Goal: Task Accomplishment & Management: Use online tool/utility

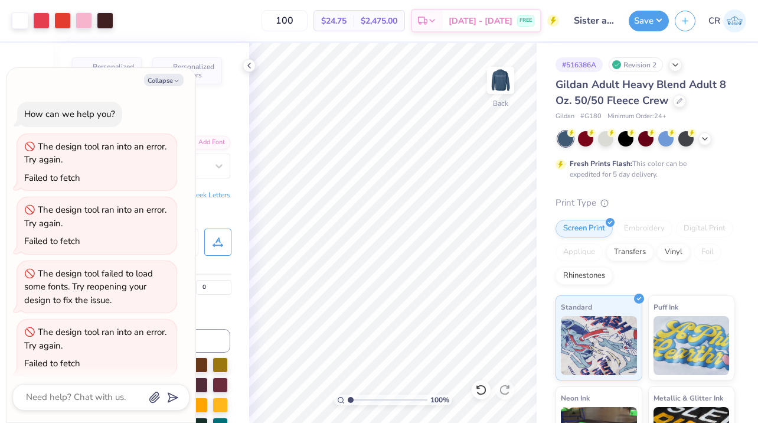
scroll to position [5997, 0]
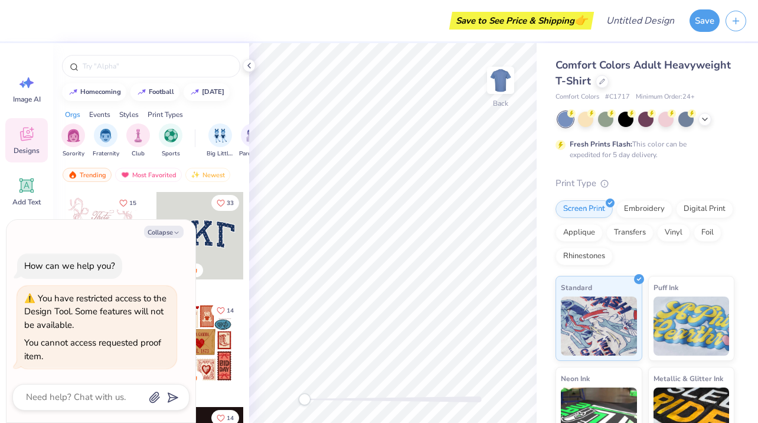
click at [645, 57] on div "Comfort Colors Adult Heavyweight T-Shirt Comfort Colors # C1717 Minimum Order: …" at bounding box center [647, 292] width 221 height 499
click at [725, 19] on button "button" at bounding box center [735, 19] width 21 height 21
click at [741, 24] on button "button" at bounding box center [735, 19] width 21 height 21
click at [166, 233] on button "Collapse" at bounding box center [164, 231] width 40 height 12
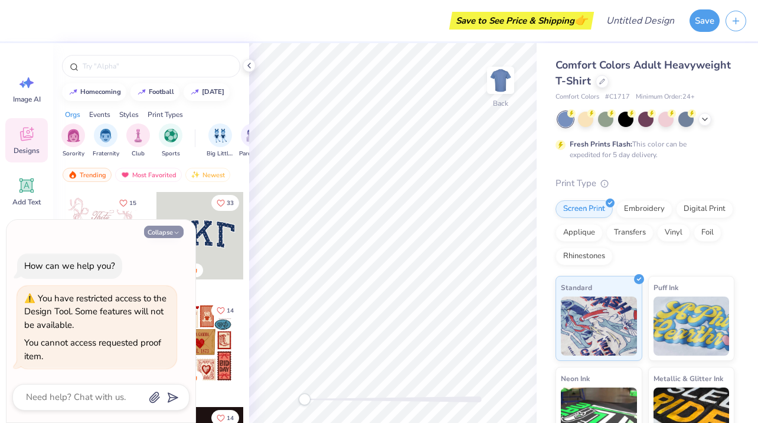
type textarea "x"
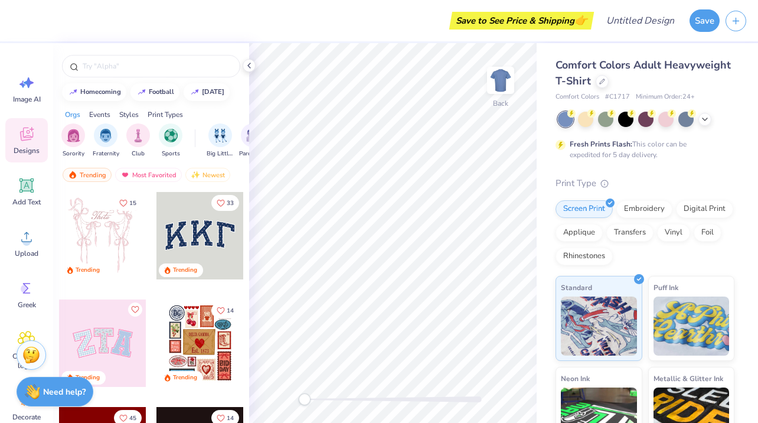
click at [21, 133] on icon at bounding box center [26, 134] width 13 height 14
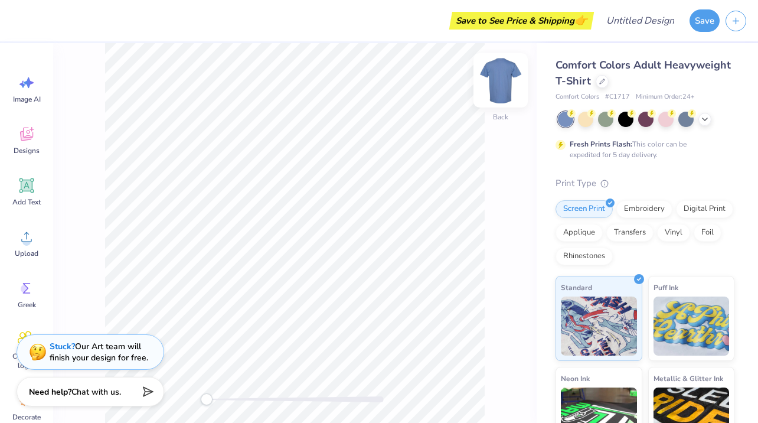
click at [497, 81] on img at bounding box center [500, 80] width 47 height 47
click at [735, 30] on button "button" at bounding box center [735, 19] width 21 height 21
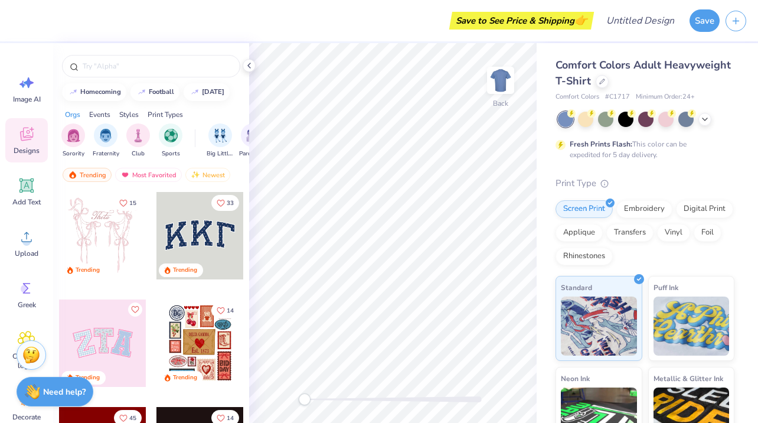
scroll to position [94, 0]
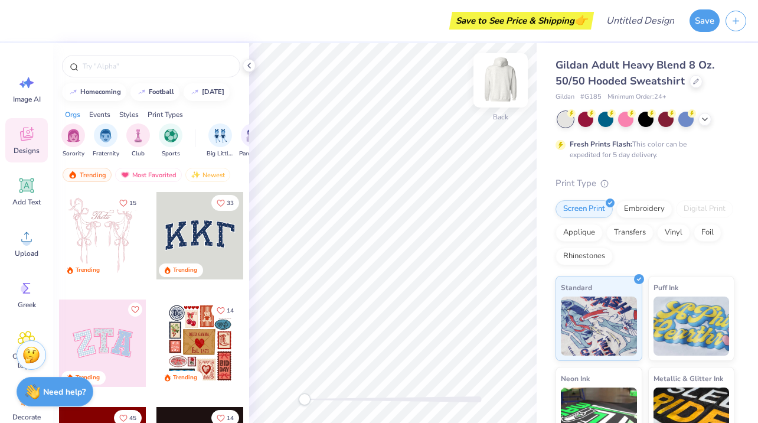
click at [503, 73] on img at bounding box center [500, 80] width 47 height 47
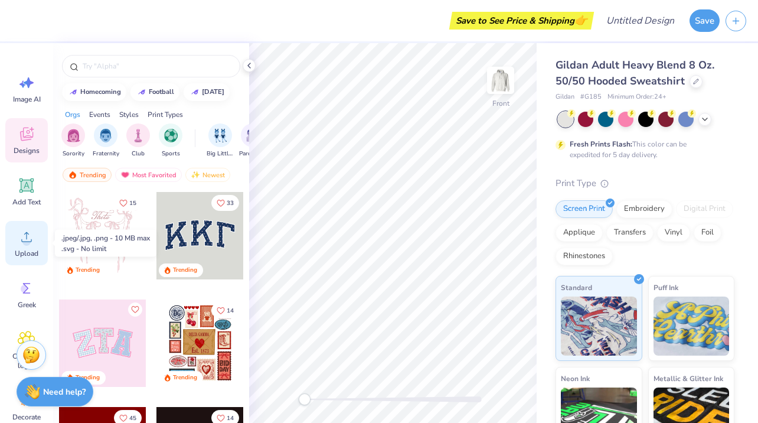
click at [25, 234] on icon at bounding box center [27, 237] width 18 height 18
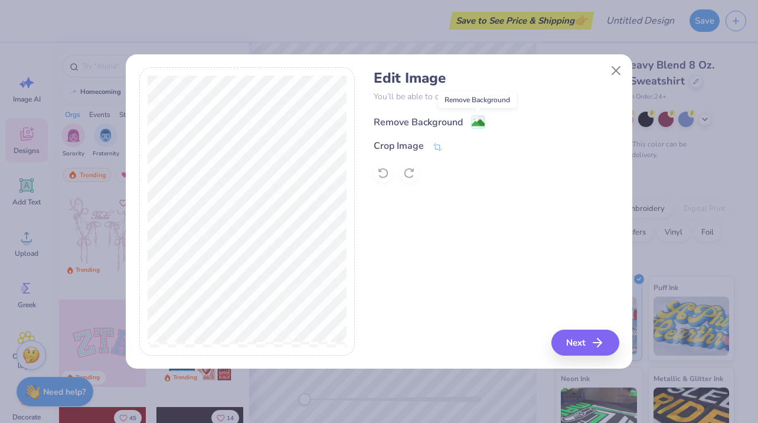
click at [472, 123] on rect at bounding box center [479, 123] width 14 height 14
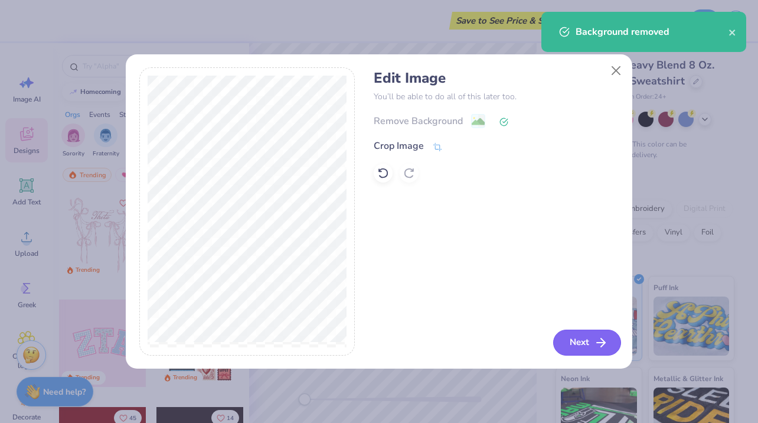
click at [583, 336] on button "Next" at bounding box center [587, 342] width 68 height 26
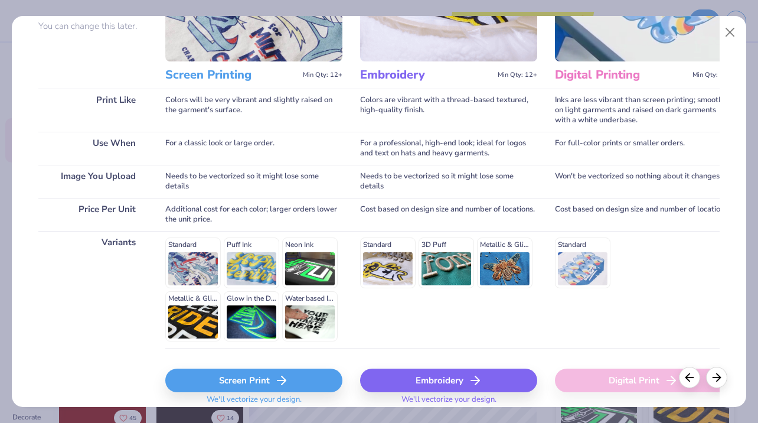
scroll to position [166, 0]
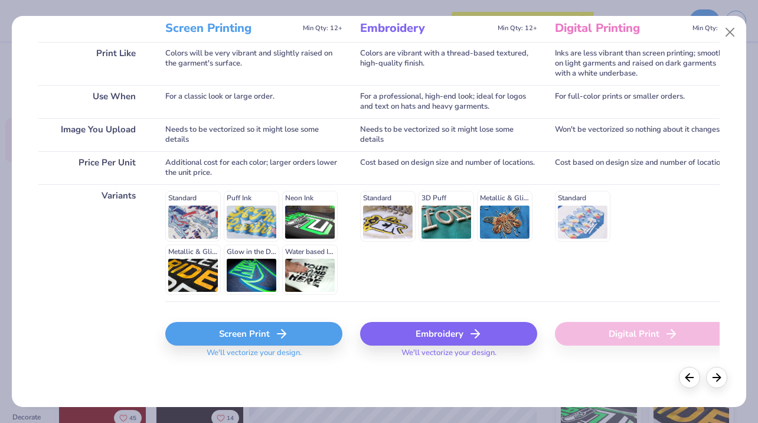
click at [270, 342] on div "Screen Print" at bounding box center [253, 334] width 177 height 24
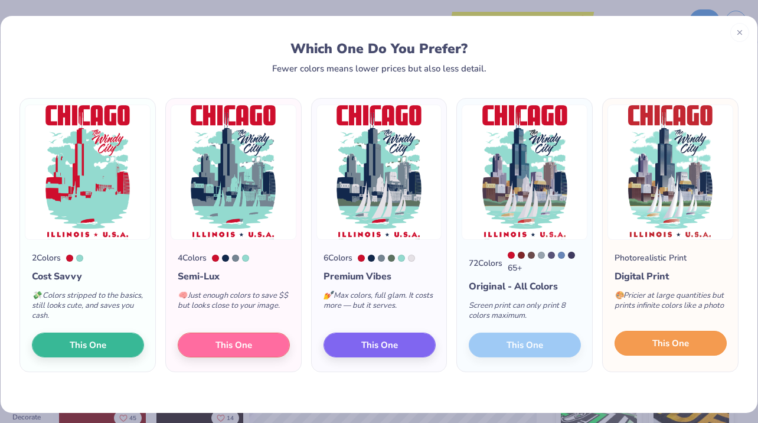
click at [659, 339] on span "This One" at bounding box center [670, 343] width 37 height 14
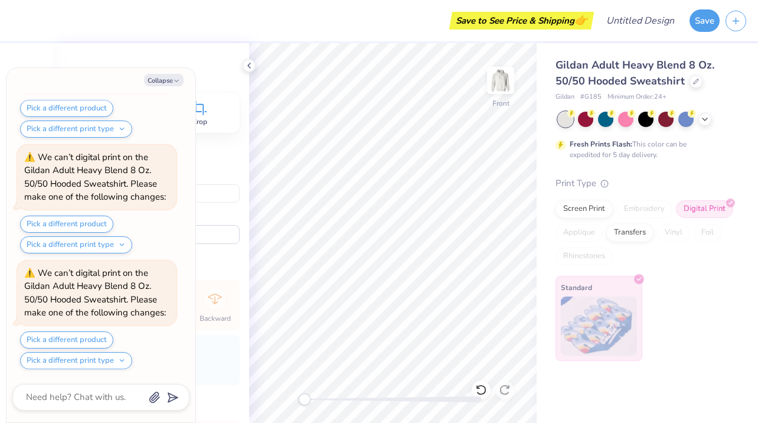
scroll to position [221, 0]
click at [84, 345] on button "Pick a different product" at bounding box center [66, 339] width 93 height 17
type textarea "x"
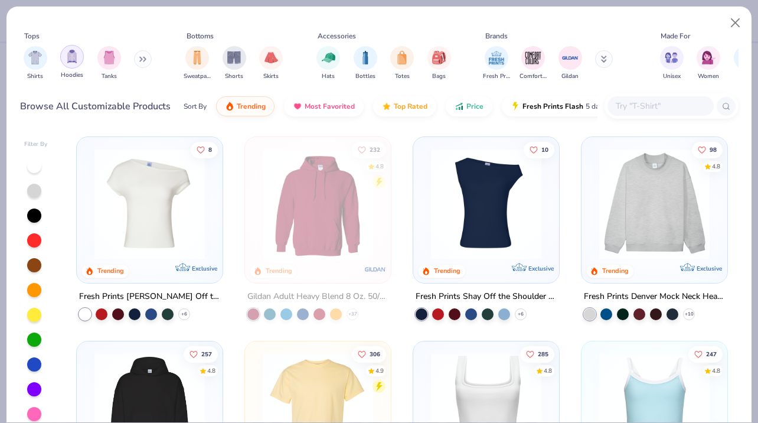
click at [73, 60] on img "filter for Hoodies" at bounding box center [72, 57] width 13 height 14
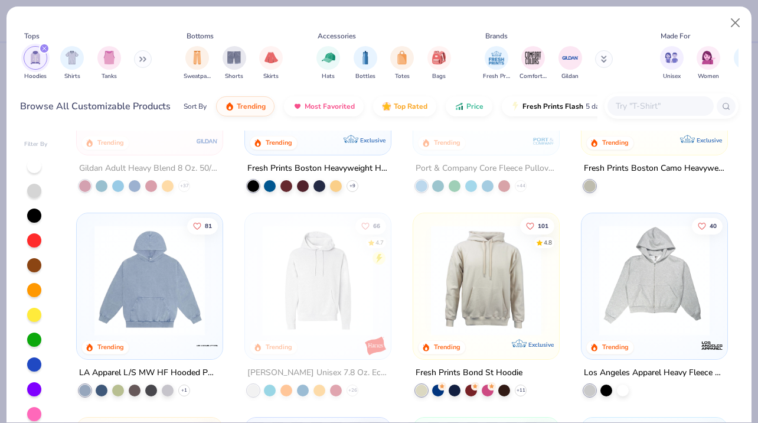
scroll to position [132, 0]
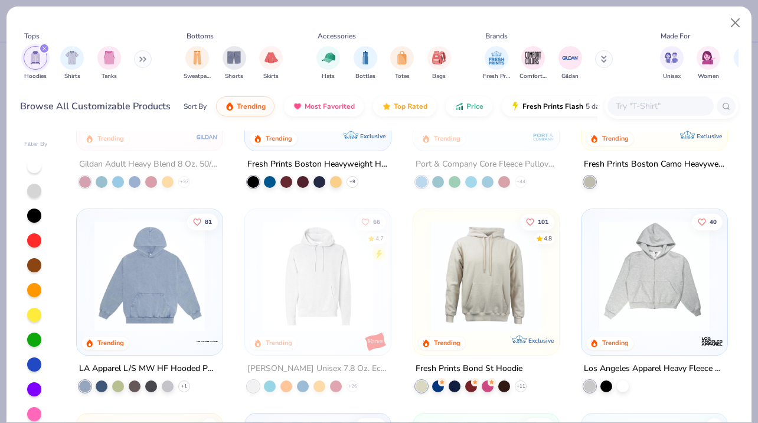
click at [148, 313] on img at bounding box center [150, 276] width 122 height 110
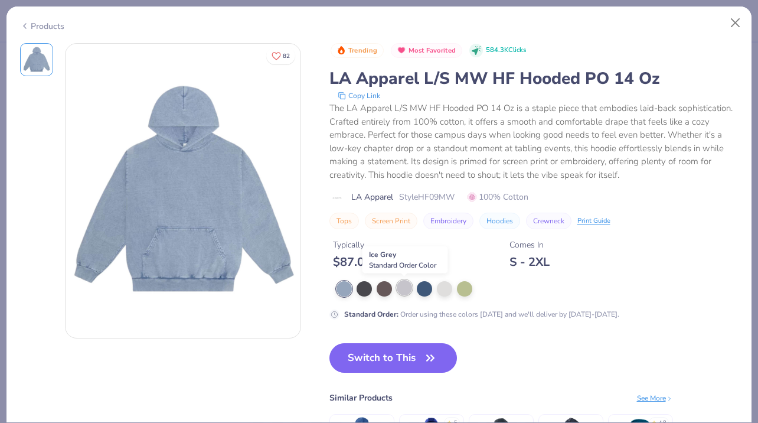
click at [404, 287] on div at bounding box center [404, 287] width 15 height 15
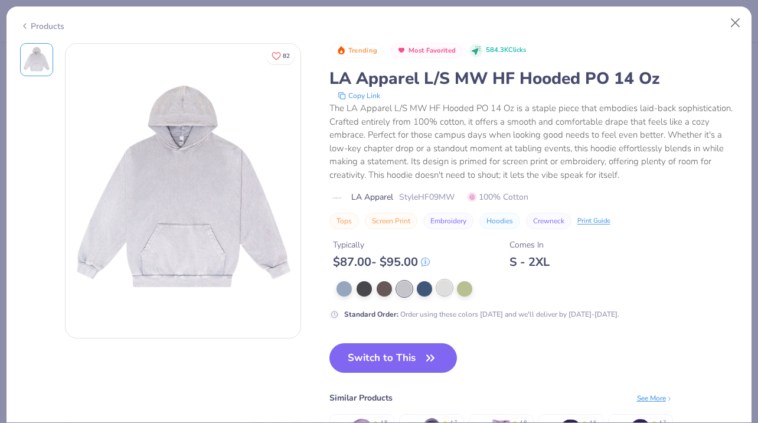
click at [437, 288] on div at bounding box center [444, 287] width 15 height 15
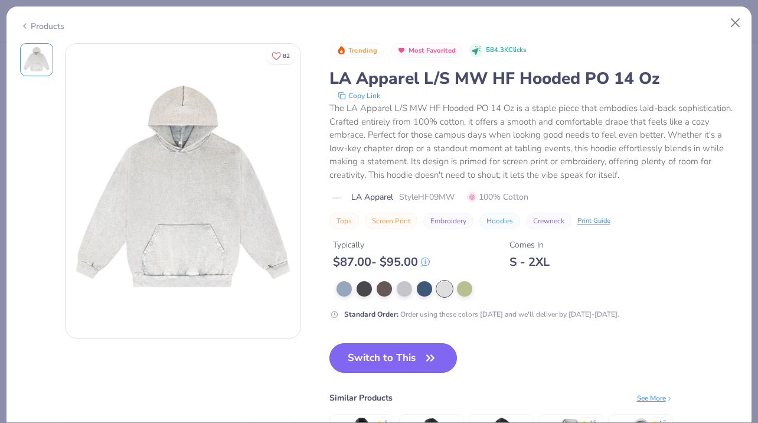
click at [385, 346] on button "Switch to This" at bounding box center [393, 358] width 128 height 30
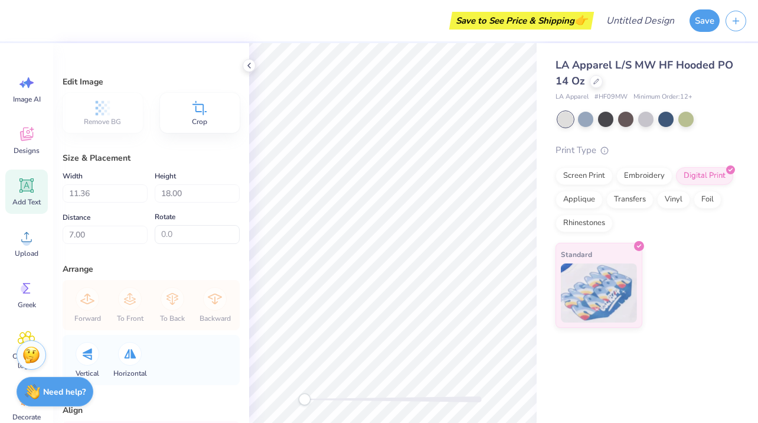
click at [28, 191] on icon at bounding box center [26, 185] width 14 height 14
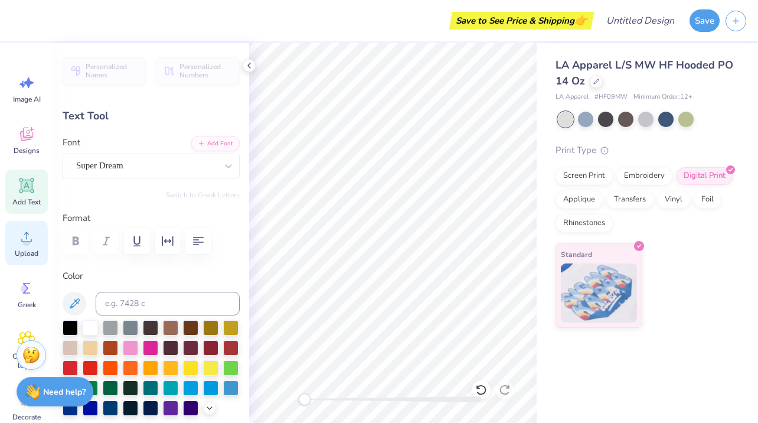
click at [26, 228] on icon at bounding box center [27, 237] width 18 height 18
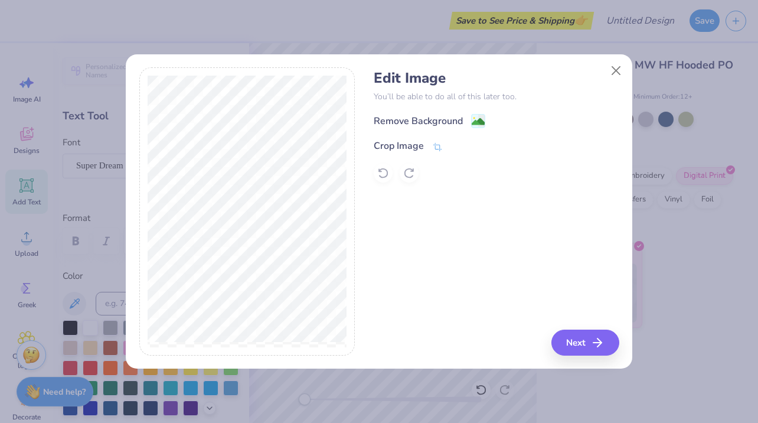
click at [606, 81] on h4 "Edit Image" at bounding box center [496, 78] width 245 height 17
click at [612, 79] on button "Close" at bounding box center [616, 70] width 22 height 22
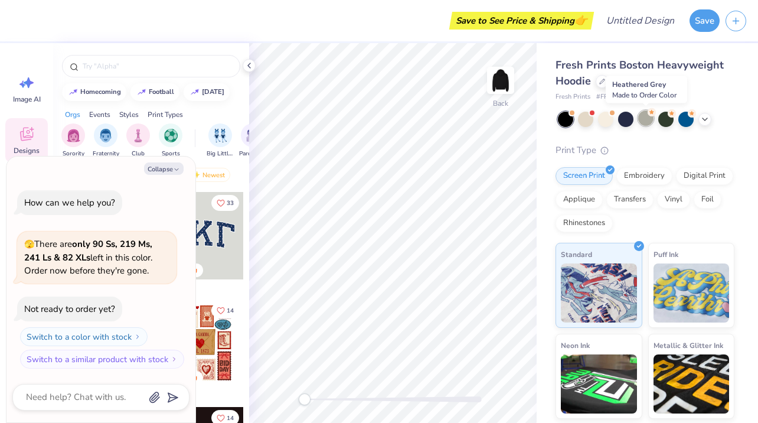
click at [650, 115] on circle at bounding box center [651, 112] width 8 height 8
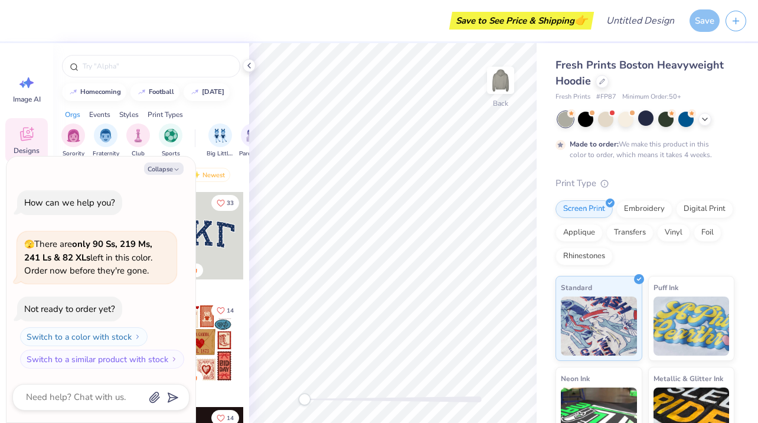
scroll to position [9, 0]
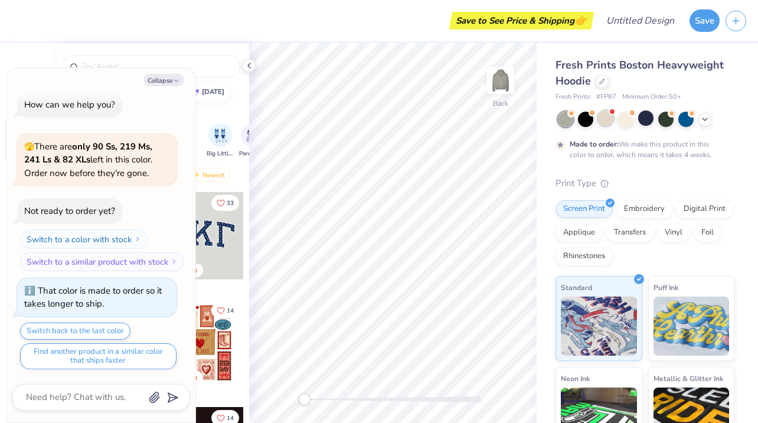
click at [603, 113] on div at bounding box center [605, 117] width 15 height 15
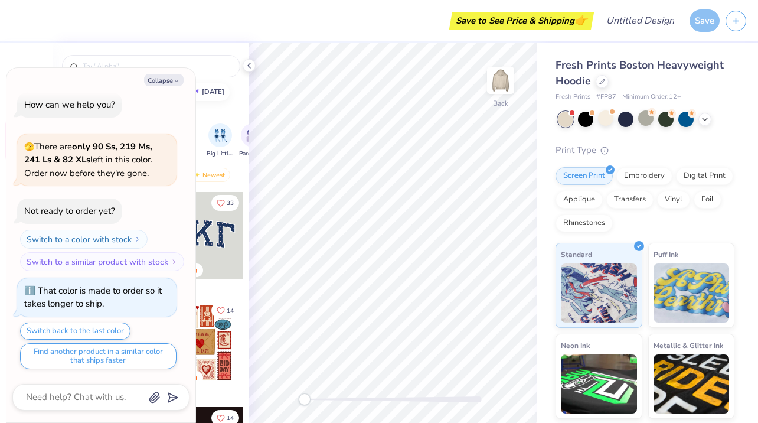
scroll to position [248, 0]
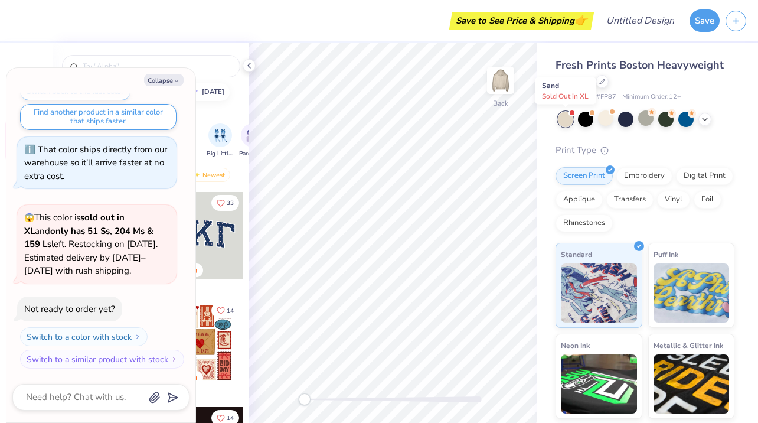
click at [562, 123] on div at bounding box center [565, 119] width 15 height 15
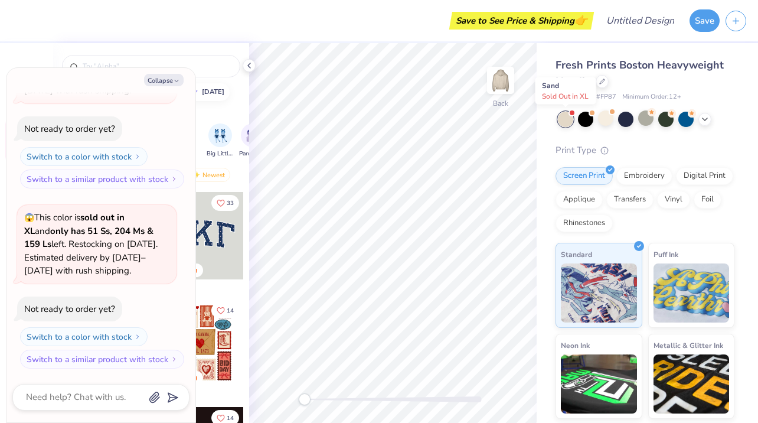
click at [562, 123] on div at bounding box center [565, 119] width 15 height 15
click at [609, 124] on div at bounding box center [605, 117] width 15 height 15
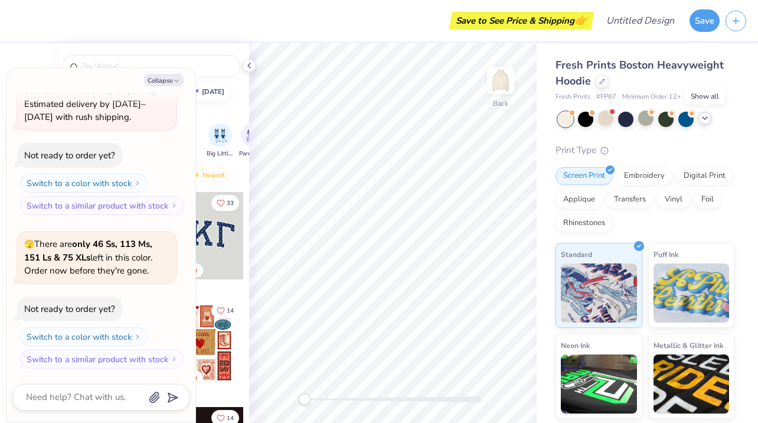
click at [706, 120] on icon at bounding box center [704, 117] width 9 height 9
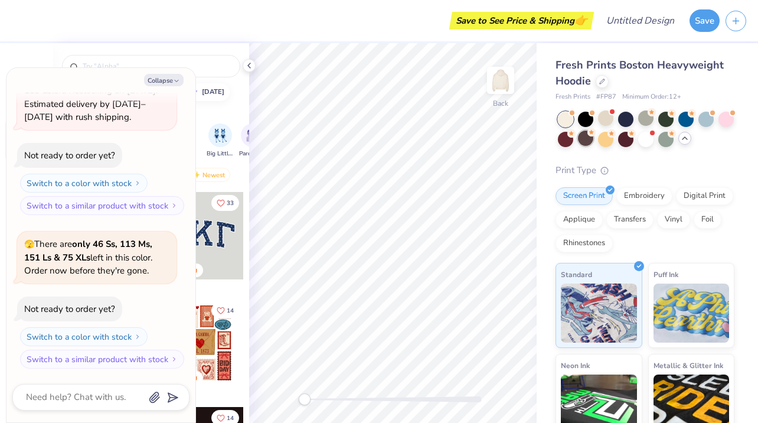
click at [590, 139] on div at bounding box center [585, 137] width 15 height 15
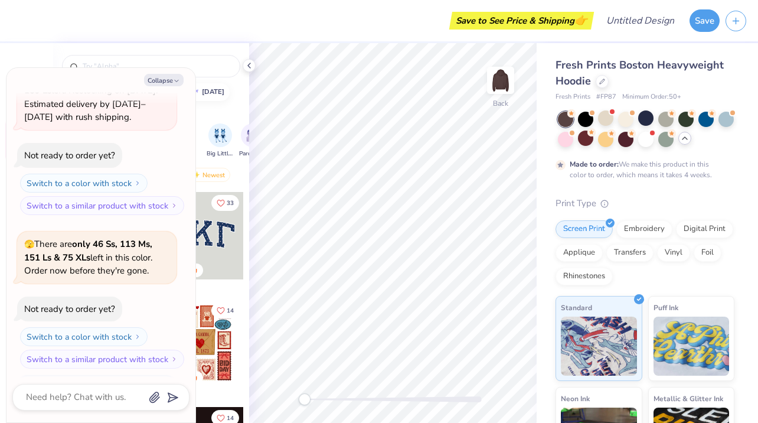
scroll to position [1040, 0]
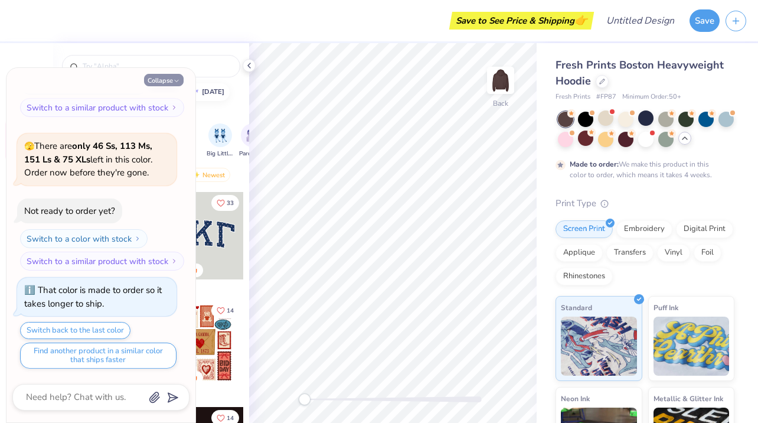
click at [175, 79] on icon "button" at bounding box center [176, 80] width 7 height 7
type textarea "x"
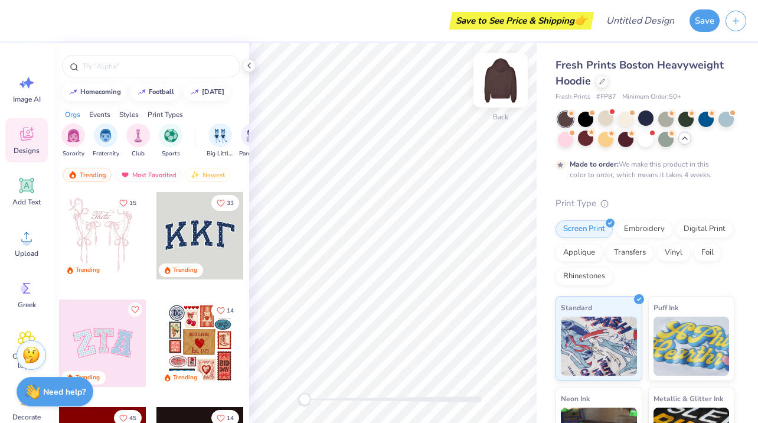
click at [498, 86] on img at bounding box center [500, 80] width 47 height 47
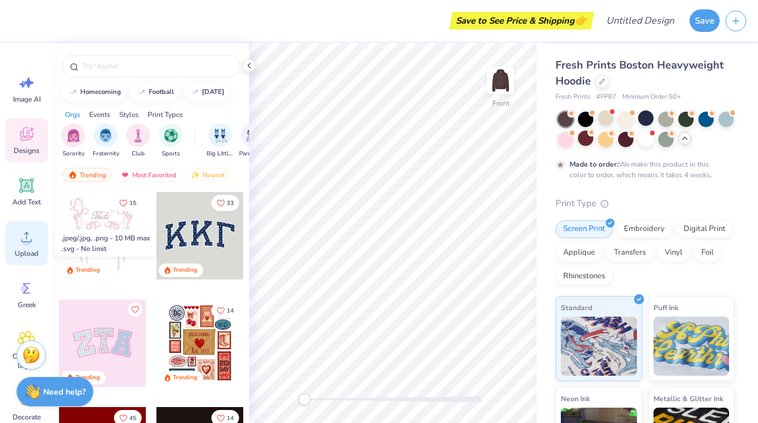
click at [32, 236] on icon at bounding box center [27, 237] width 18 height 18
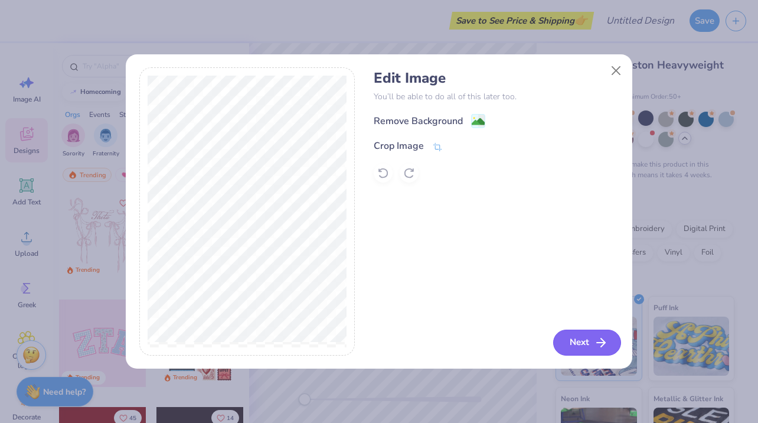
click at [584, 339] on button "Next" at bounding box center [587, 342] width 68 height 26
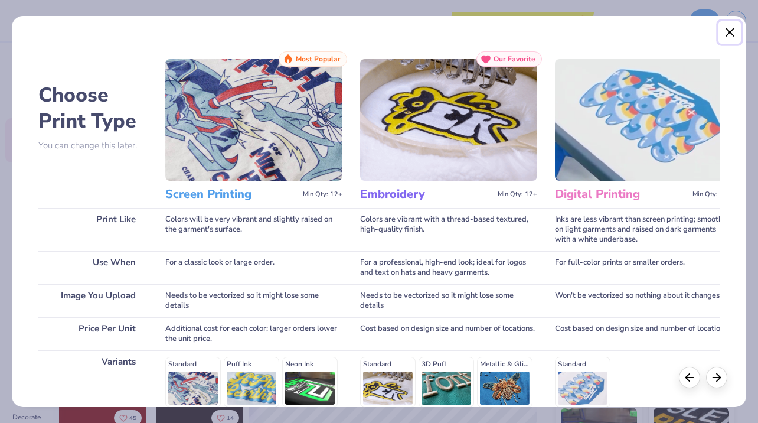
click at [733, 31] on button "Close" at bounding box center [729, 32] width 22 height 22
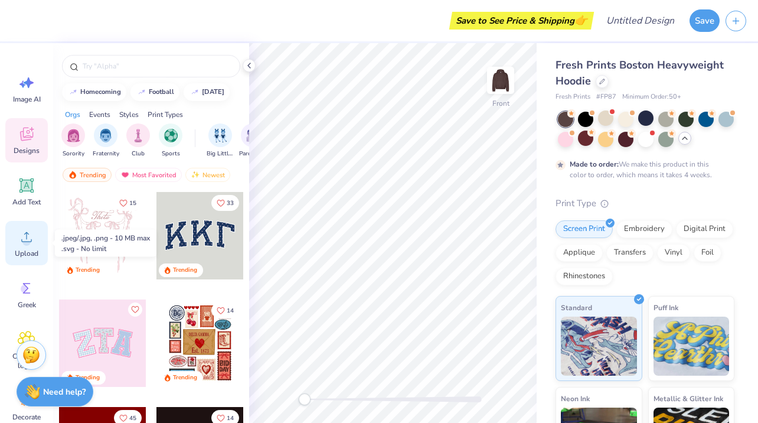
click at [28, 245] on icon at bounding box center [27, 237] width 18 height 18
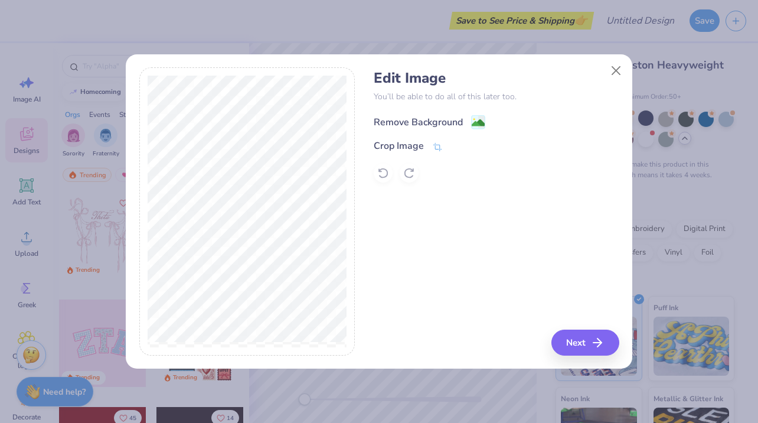
click at [482, 122] on image at bounding box center [478, 122] width 13 height 13
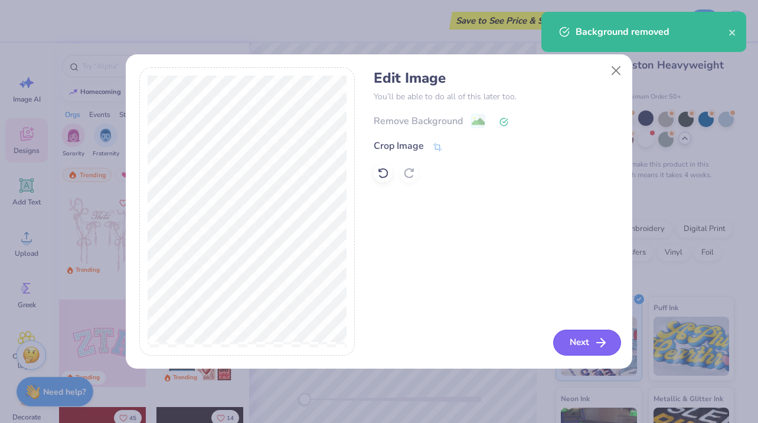
click at [571, 331] on button "Next" at bounding box center [587, 342] width 68 height 26
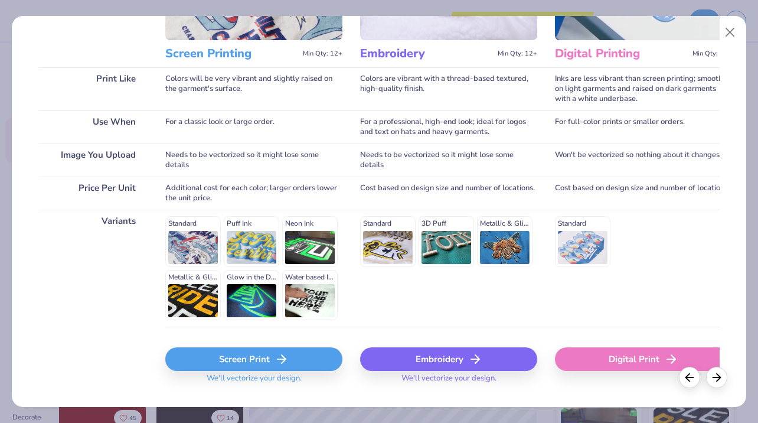
scroll to position [142, 0]
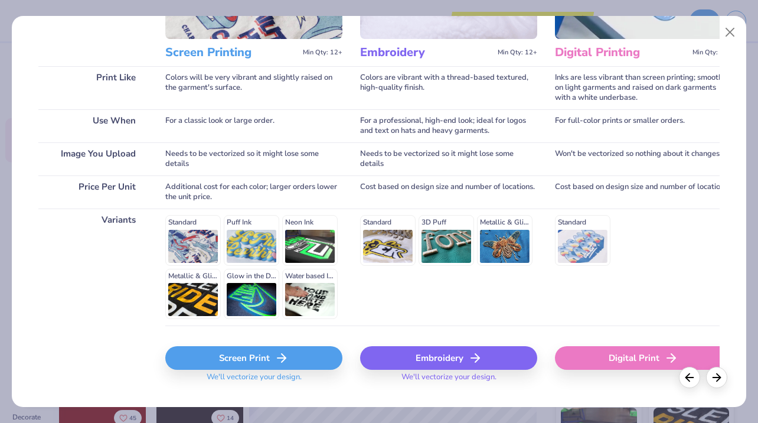
click at [621, 359] on div "Digital Print" at bounding box center [643, 358] width 177 height 24
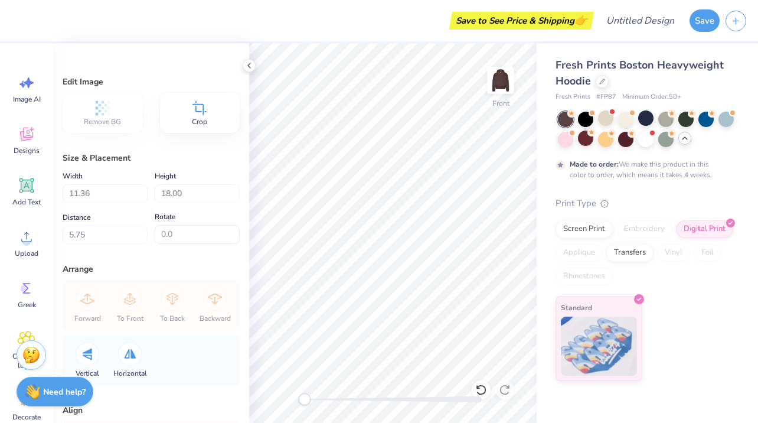
type input "5.00"
click at [503, 77] on img at bounding box center [500, 80] width 47 height 47
click at [27, 304] on span "Greek" at bounding box center [27, 304] width 18 height 9
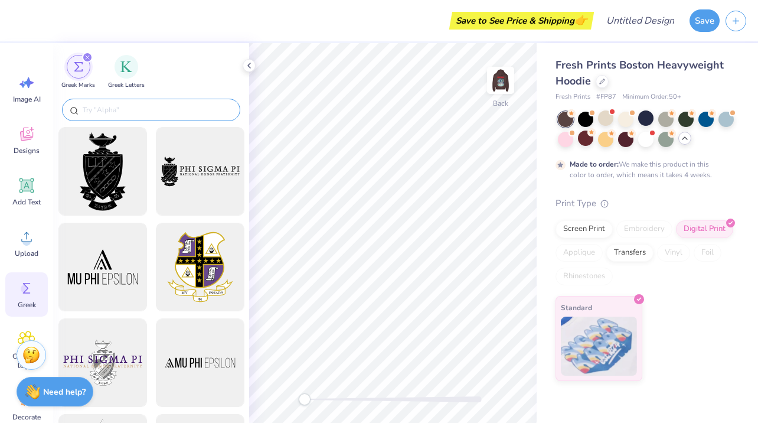
click at [92, 102] on div at bounding box center [151, 110] width 178 height 22
click at [116, 67] on div "filter for Greek Letters" at bounding box center [127, 66] width 24 height 24
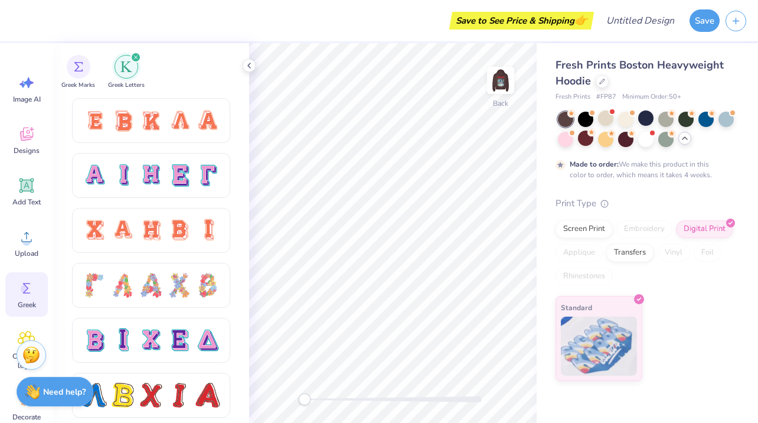
scroll to position [790, 0]
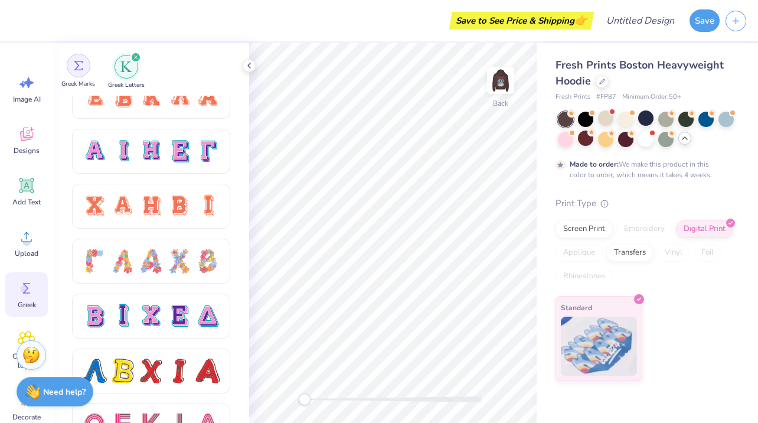
click at [74, 69] on img "filter for Greek Marks" at bounding box center [78, 65] width 9 height 9
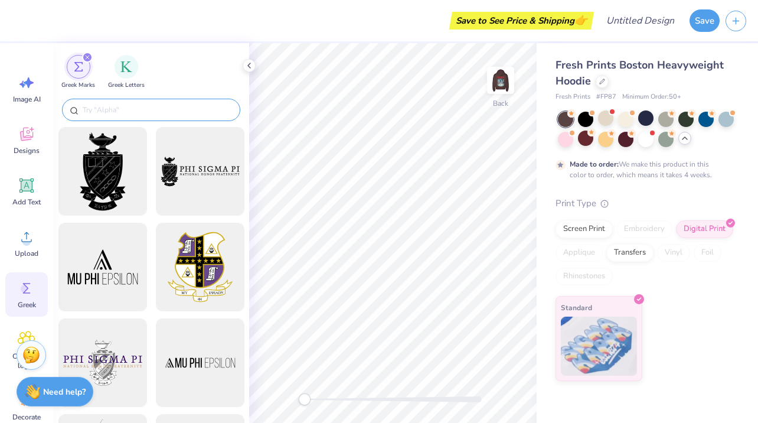
click at [101, 118] on div at bounding box center [151, 110] width 178 height 22
click at [101, 110] on input "text" at bounding box center [156, 110] width 151 height 12
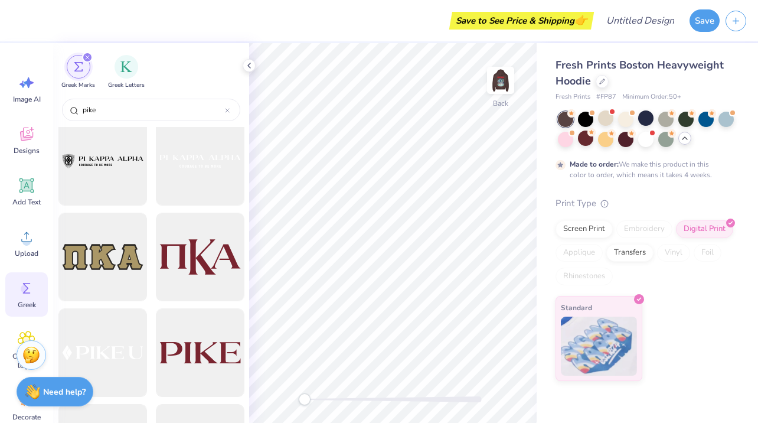
scroll to position [1160, 0]
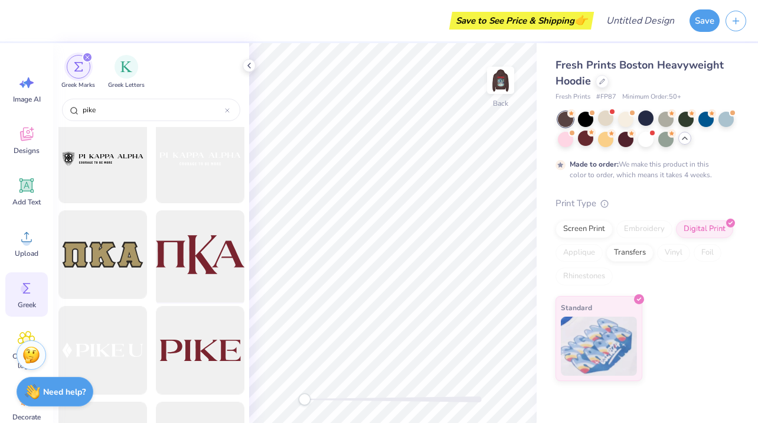
type input "pike"
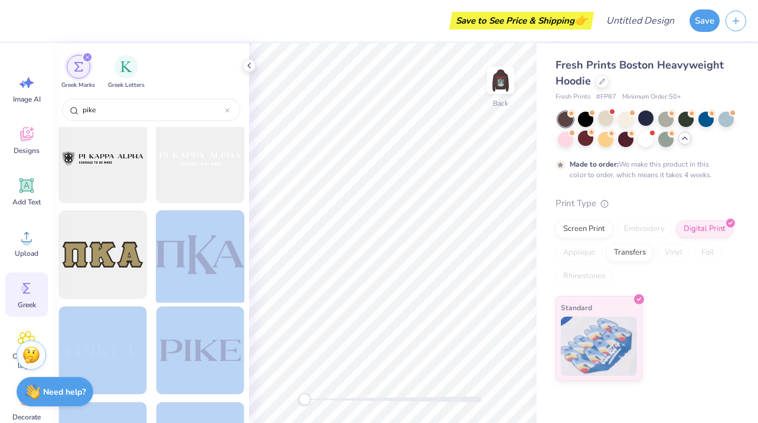
click at [393, 179] on div "Save to See Price & Shipping 👉 Design Title Save Image AI Designs Add Text Uplo…" at bounding box center [379, 211] width 758 height 423
click at [221, 267] on div at bounding box center [199, 254] width 97 height 97
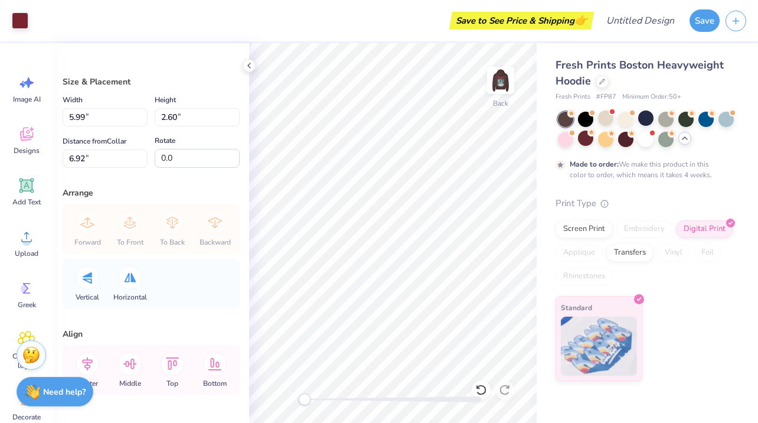
type input "5.99"
type input "2.60"
type input "6.92"
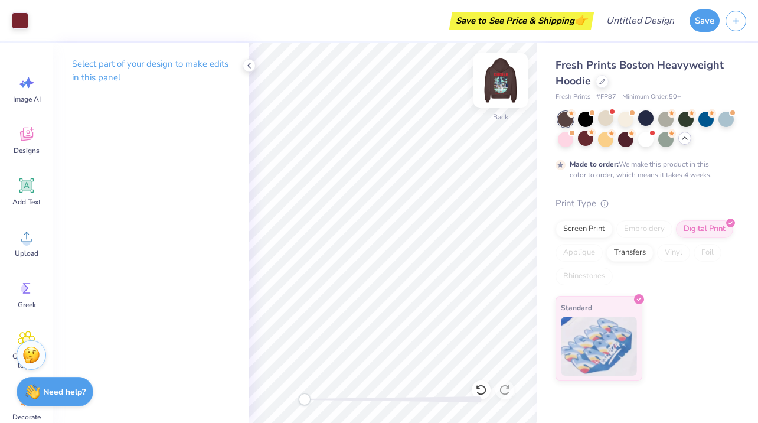
click at [496, 74] on img at bounding box center [500, 80] width 47 height 47
click at [500, 97] on img at bounding box center [500, 80] width 47 height 47
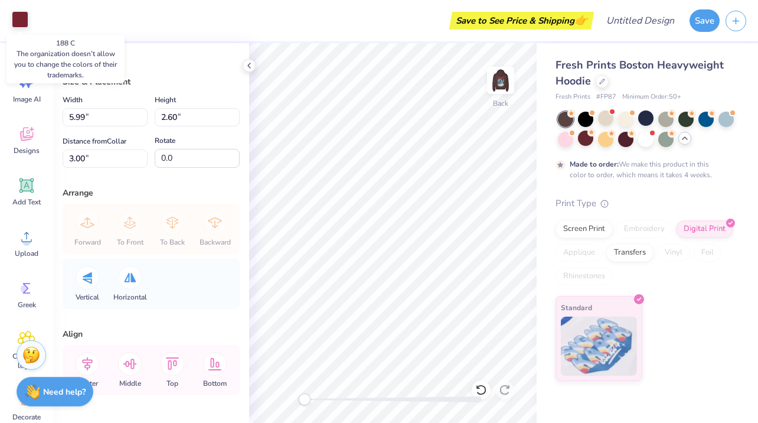
click at [19, 16] on div at bounding box center [20, 19] width 17 height 17
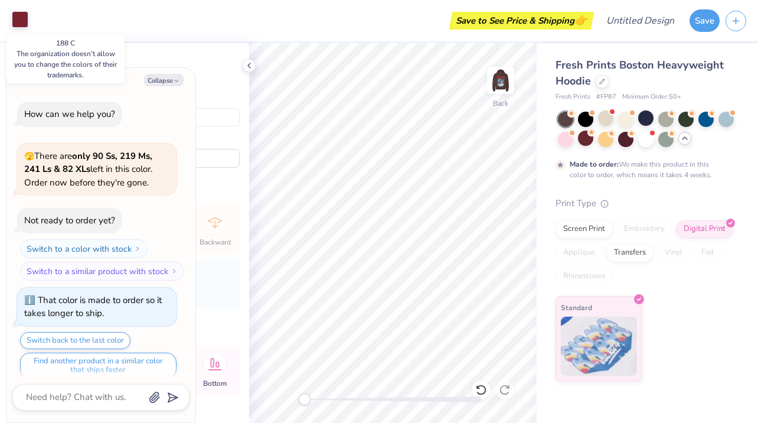
scroll to position [1098, 0]
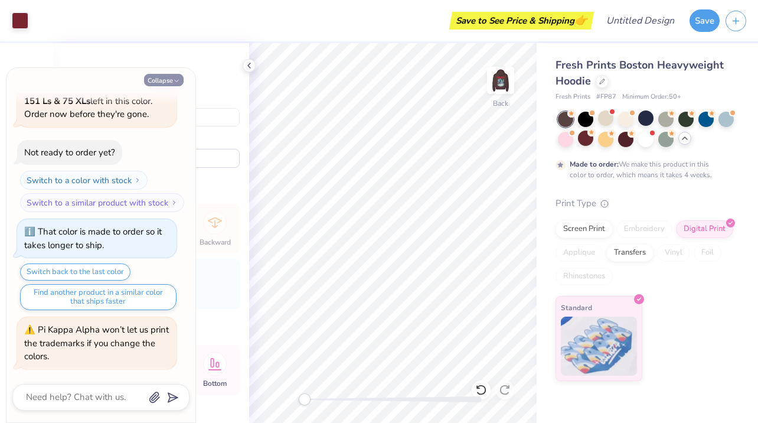
click at [165, 83] on button "Collapse" at bounding box center [164, 80] width 40 height 12
type textarea "x"
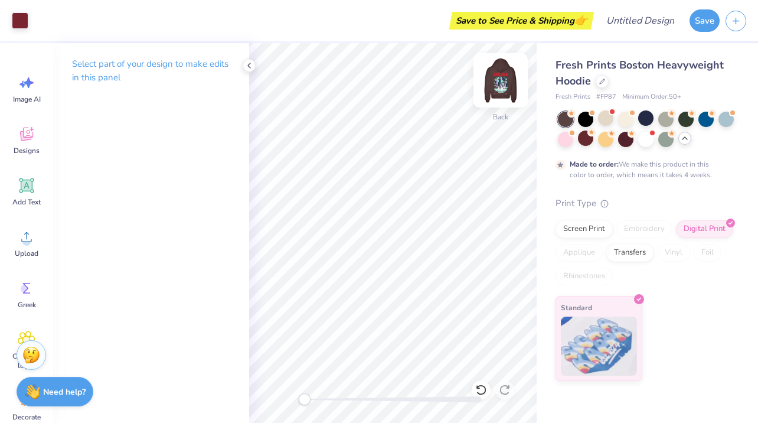
click at [502, 80] on img at bounding box center [500, 80] width 47 height 47
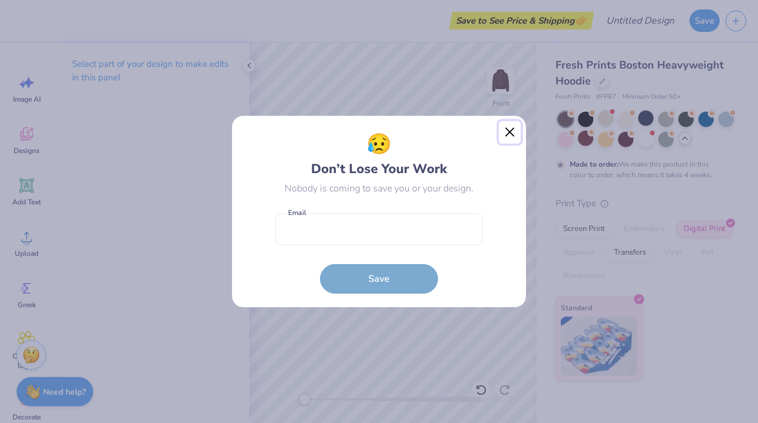
click at [507, 132] on button "Close" at bounding box center [510, 132] width 22 height 22
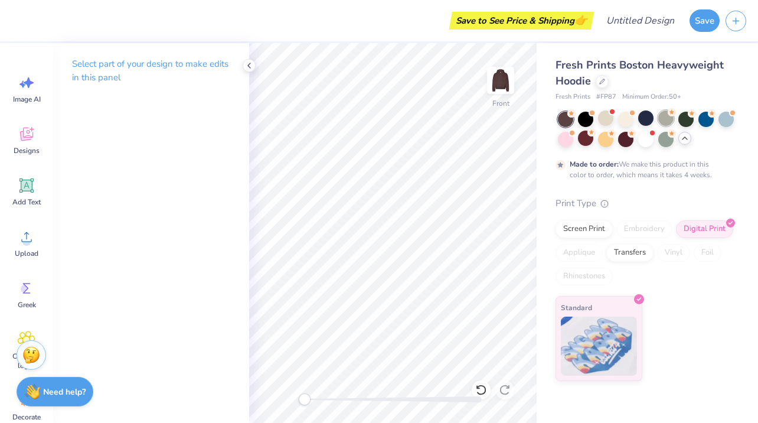
click at [670, 122] on div at bounding box center [665, 117] width 15 height 15
click at [507, 76] on img at bounding box center [500, 80] width 47 height 47
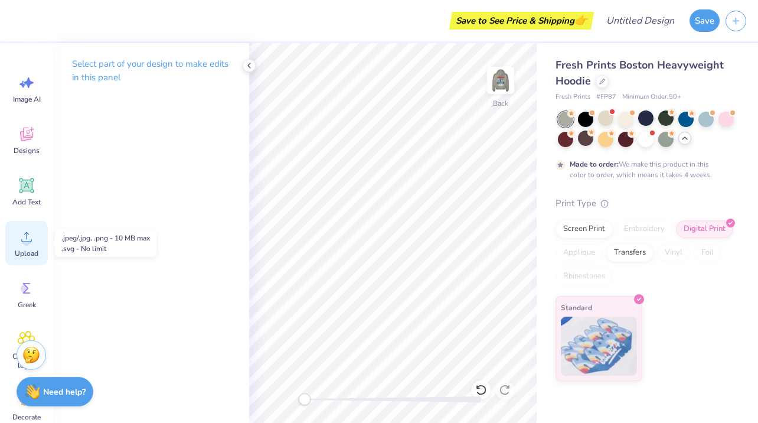
click at [25, 232] on icon at bounding box center [27, 237] width 18 height 18
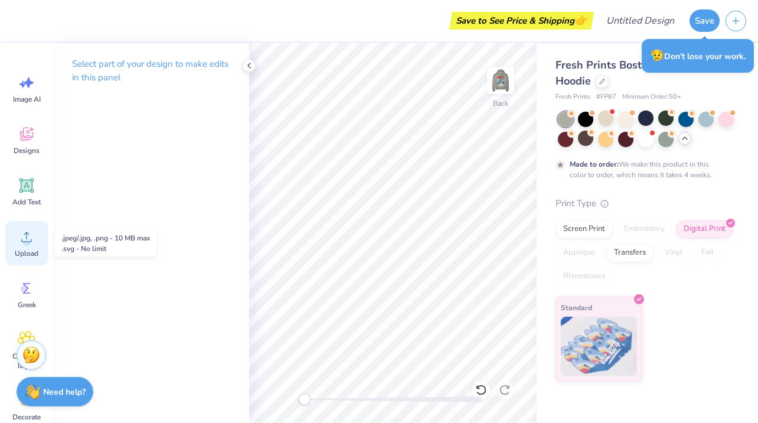
click at [23, 234] on icon at bounding box center [27, 237] width 18 height 18
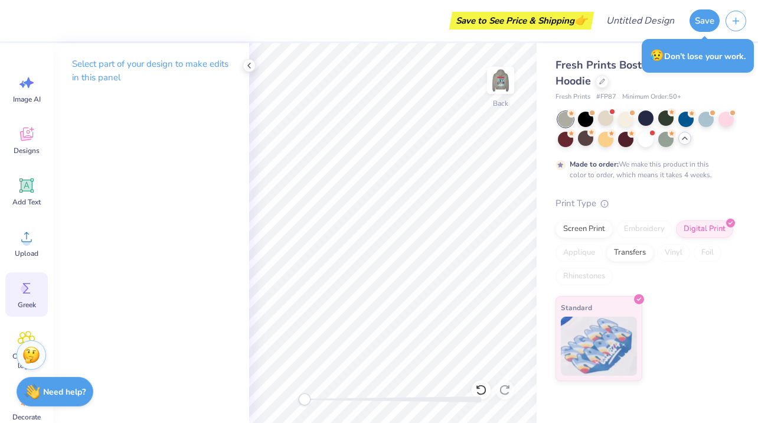
click at [11, 292] on div "Greek" at bounding box center [26, 294] width 42 height 44
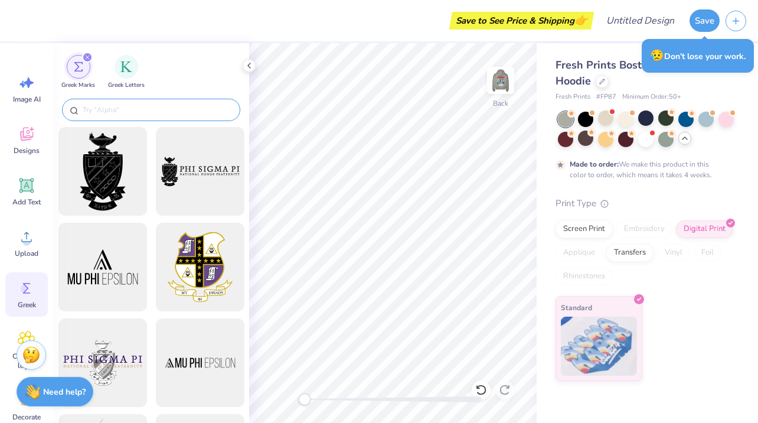
click at [148, 107] on input "text" at bounding box center [156, 110] width 151 height 12
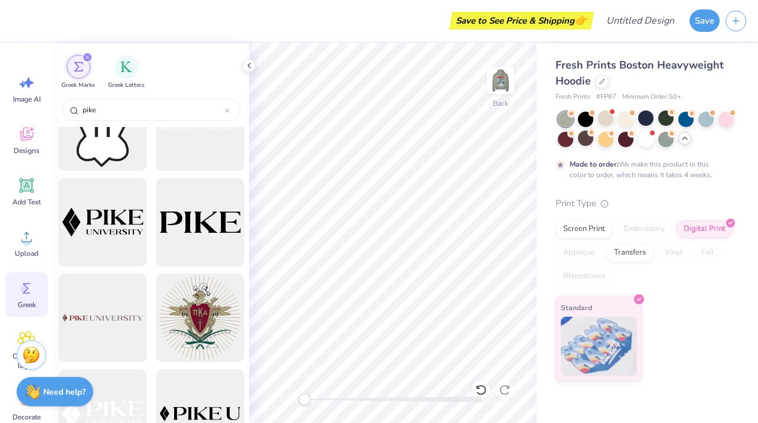
scroll to position [1592, 0]
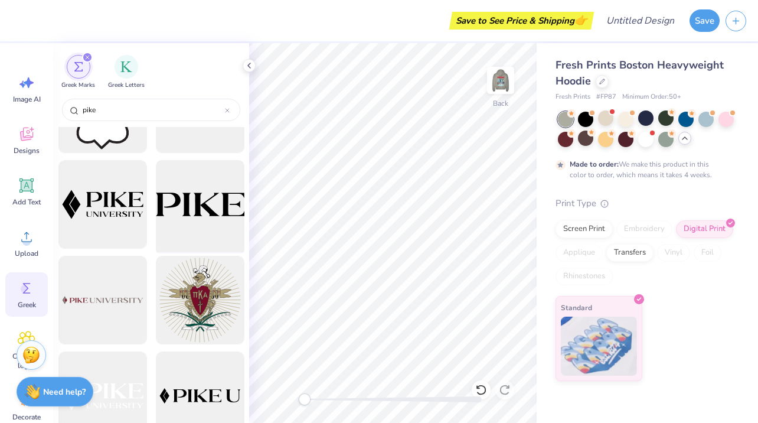
type input "pike"
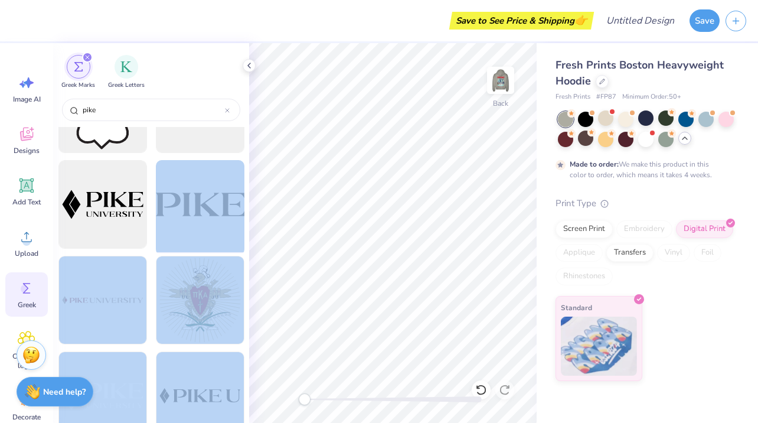
click at [485, 190] on div "Save to See Price & Shipping 👉 Design Title Save Image AI Designs Add Text Uplo…" at bounding box center [379, 211] width 758 height 423
click at [201, 221] on div at bounding box center [199, 204] width 97 height 97
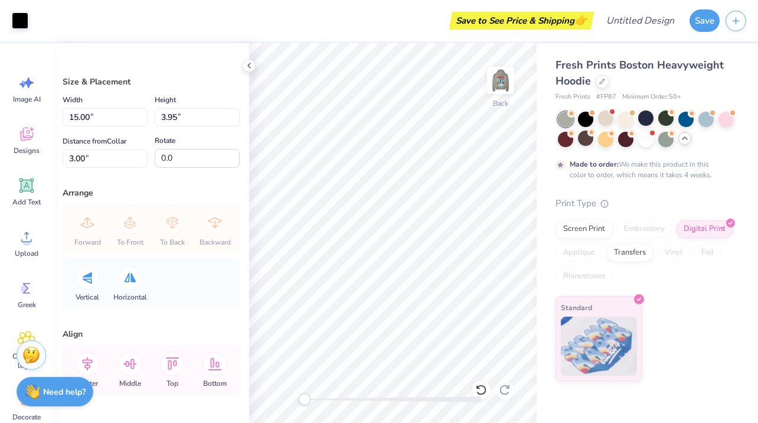
type input "11.01"
type input "2.90"
type input "4.05"
type input "7.61"
type input "2.00"
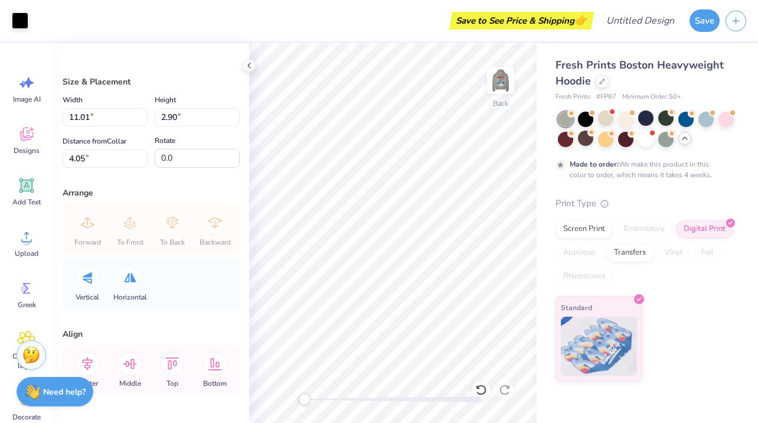
type input "4.94"
click at [173, 372] on icon at bounding box center [173, 364] width 24 height 24
click at [133, 371] on icon at bounding box center [130, 364] width 24 height 24
click at [164, 367] on icon at bounding box center [173, 364] width 24 height 24
click at [141, 366] on div "Middle" at bounding box center [130, 370] width 42 height 50
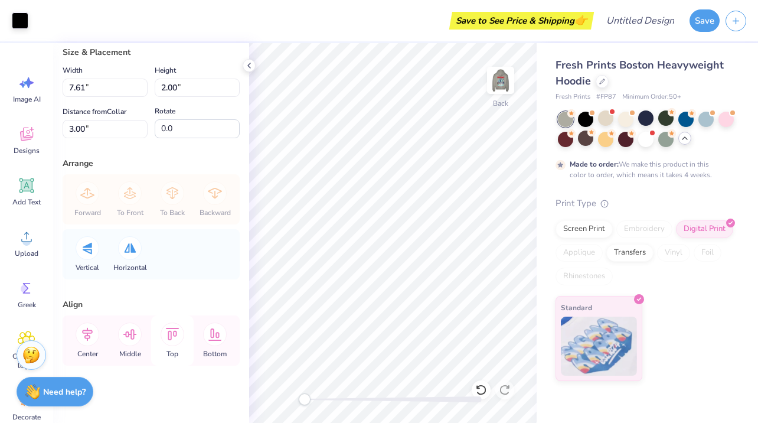
scroll to position [37, 0]
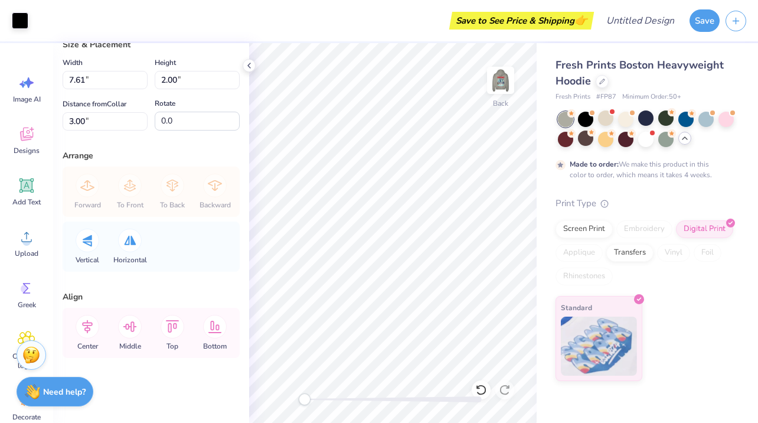
type input "6.87"
type input "1.81"
type input "3.49"
type input "6.32"
type input "1.66"
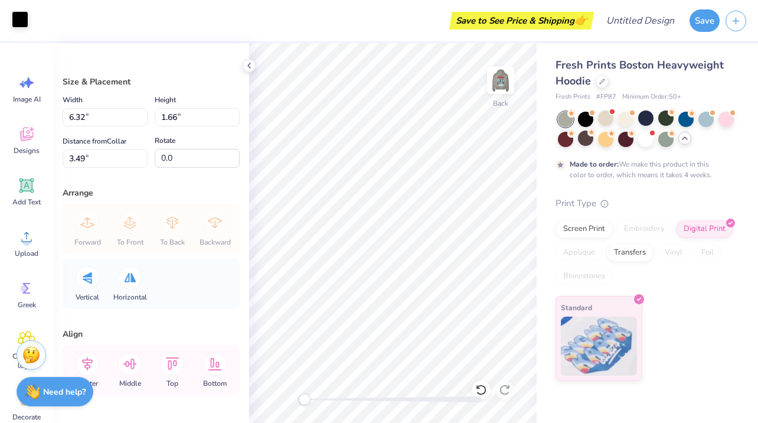
click at [26, 28] on div at bounding box center [20, 19] width 17 height 17
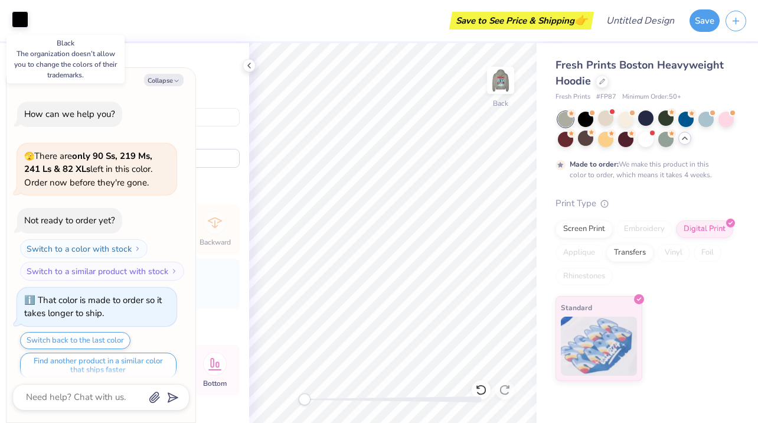
scroll to position [1157, 0]
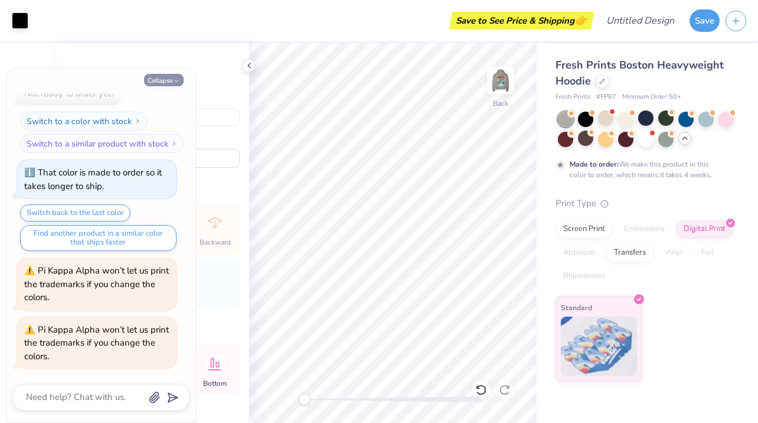
click at [171, 77] on button "Collapse" at bounding box center [164, 80] width 40 height 12
type textarea "x"
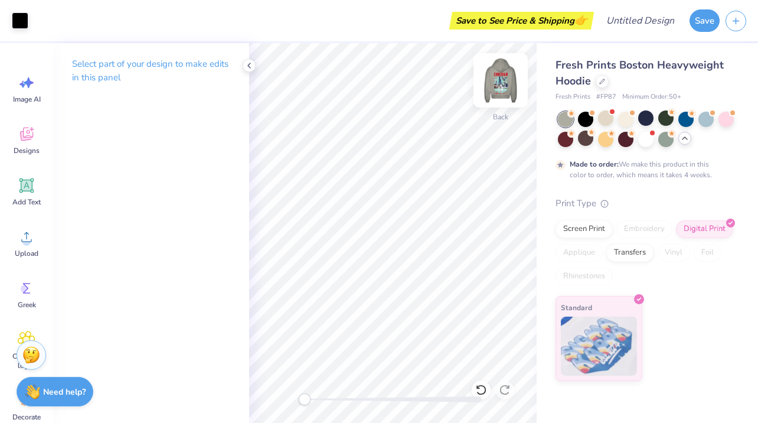
click at [507, 86] on img at bounding box center [500, 80] width 47 height 47
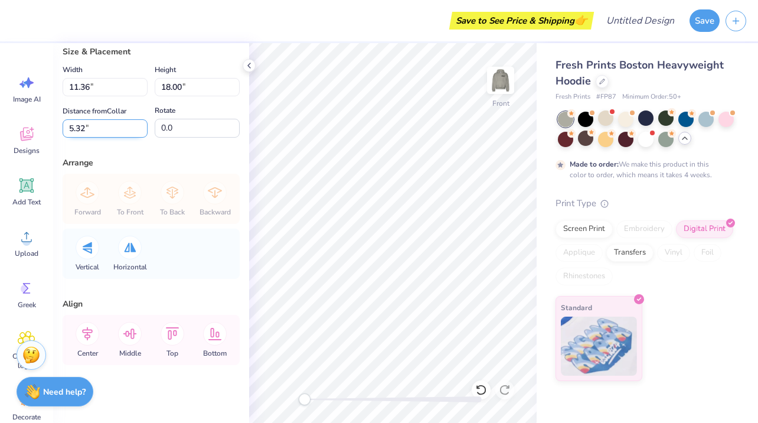
scroll to position [113, 0]
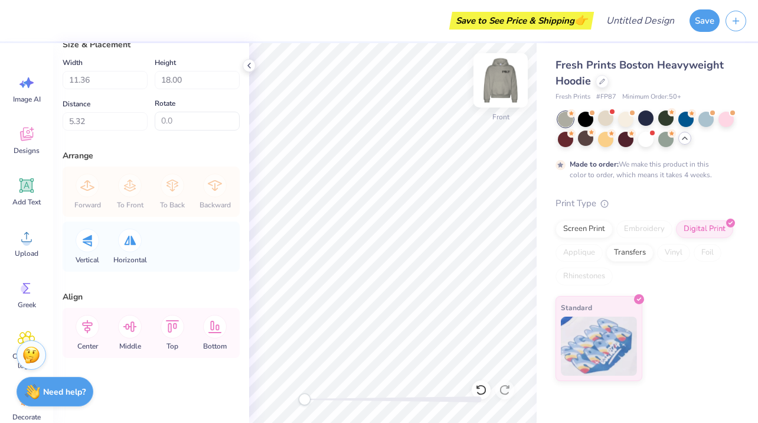
click at [511, 73] on img at bounding box center [500, 80] width 47 height 47
click at [22, 312] on div "Greek" at bounding box center [26, 294] width 42 height 44
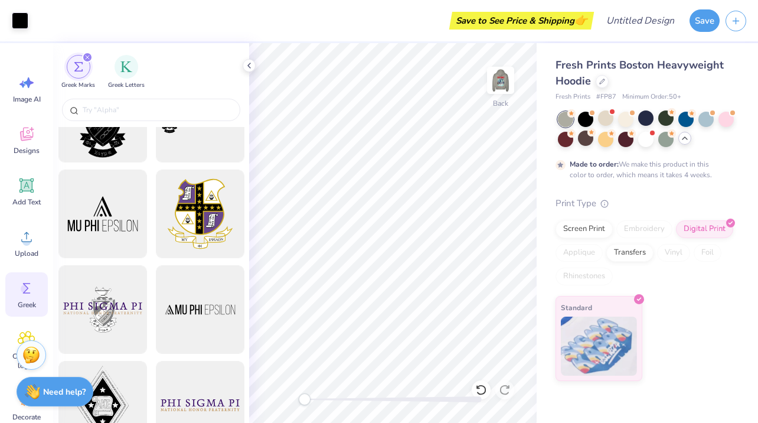
scroll to position [60, 0]
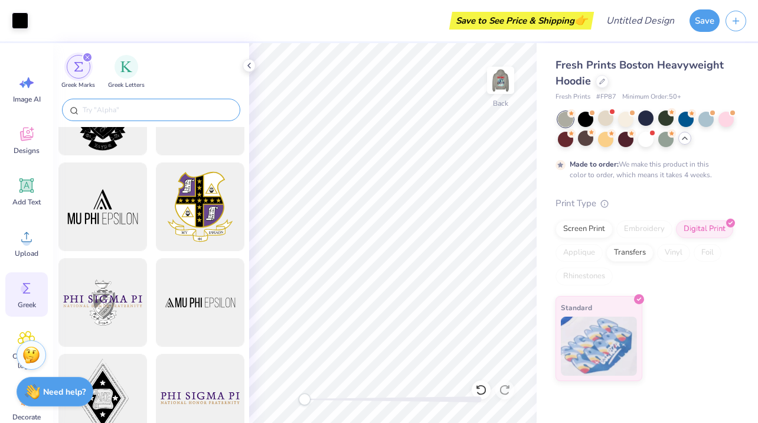
click at [159, 110] on input "text" at bounding box center [156, 110] width 151 height 12
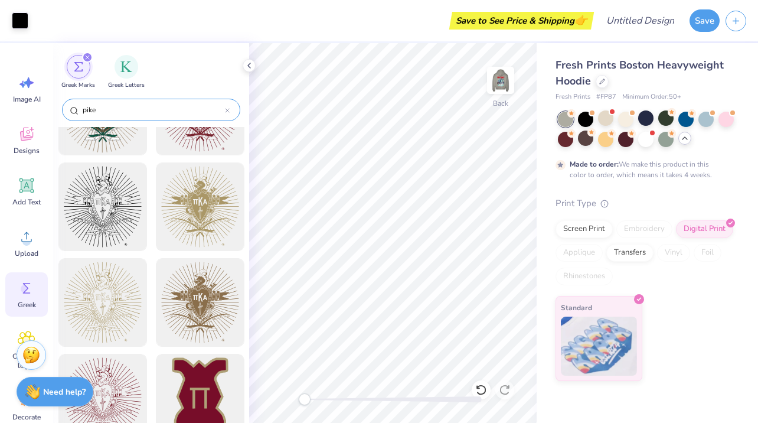
type input "pike"
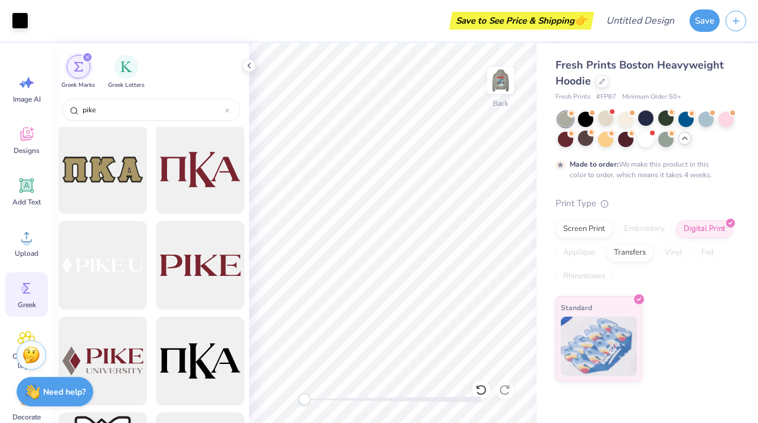
scroll to position [1245, 0]
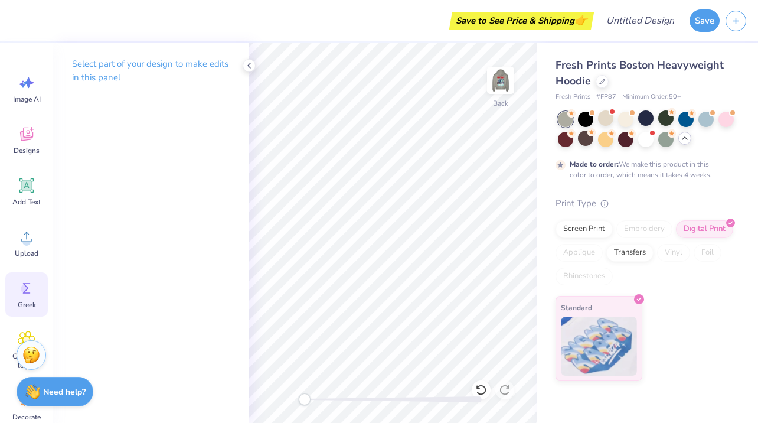
click at [27, 286] on icon at bounding box center [27, 288] width 8 height 11
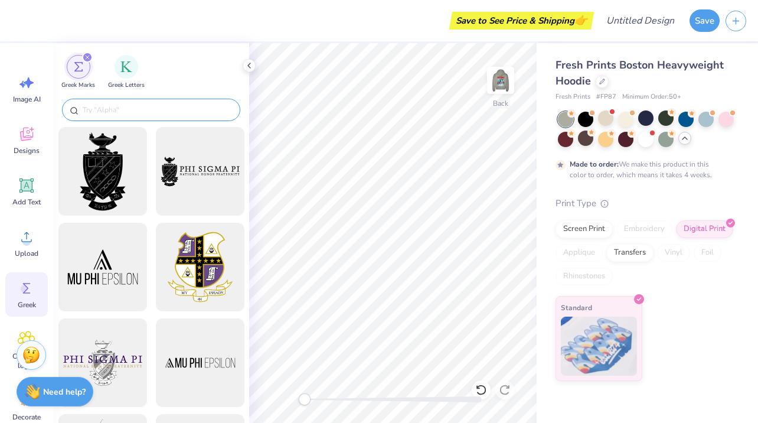
click at [186, 112] on input "text" at bounding box center [156, 110] width 151 height 12
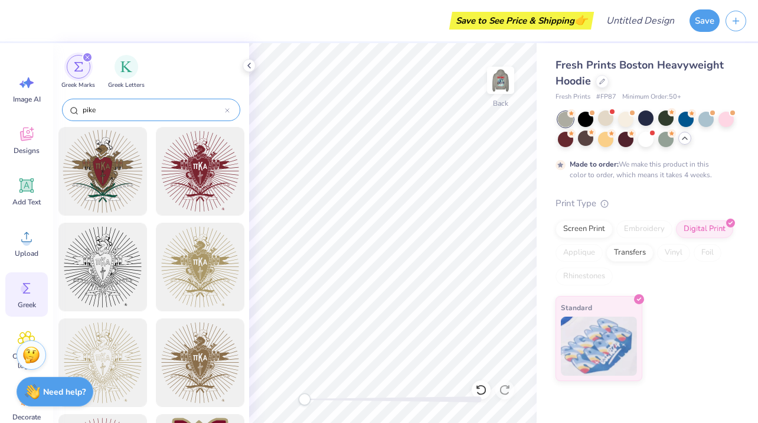
type input "pike"
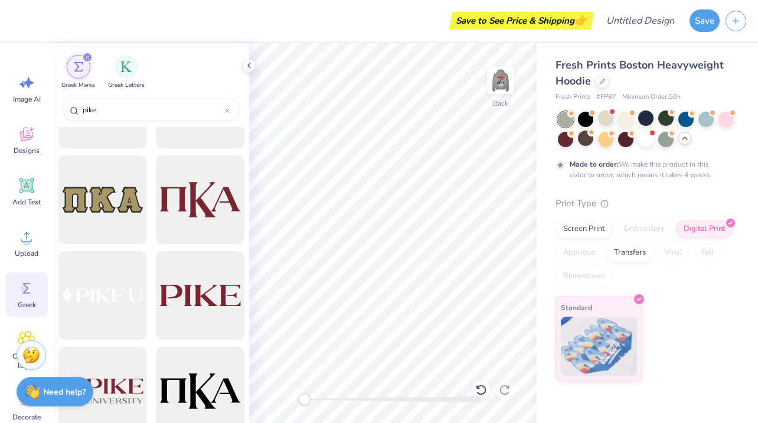
scroll to position [1215, 0]
click at [185, 302] on div at bounding box center [199, 294] width 97 height 97
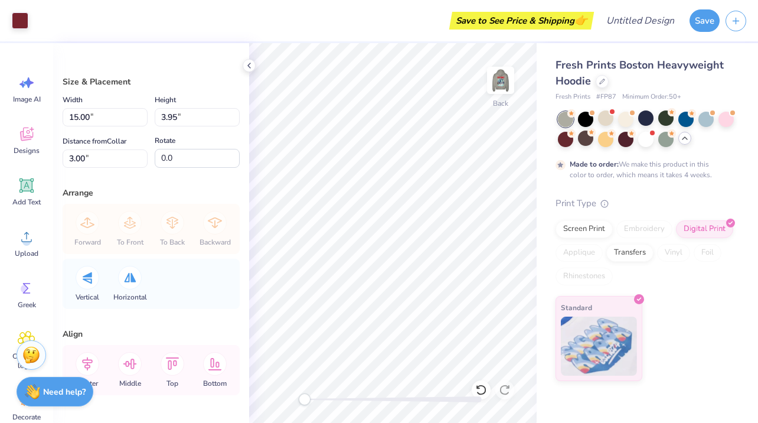
type input "6.69"
type input "1.76"
type input "5.19"
type input "5.21"
type input "1.37"
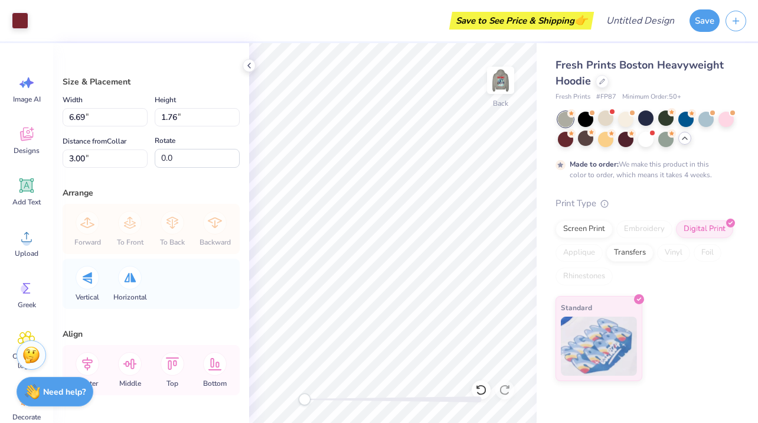
type input "3.39"
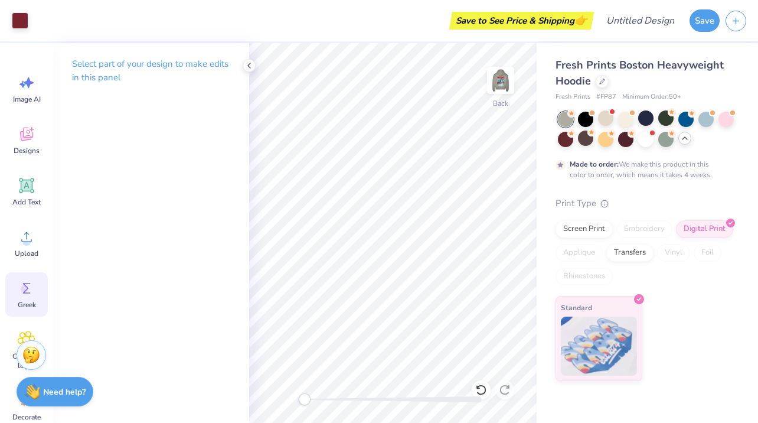
click at [37, 287] on div "Greek" at bounding box center [26, 294] width 42 height 44
click at [17, 291] on div "Greek" at bounding box center [26, 294] width 42 height 44
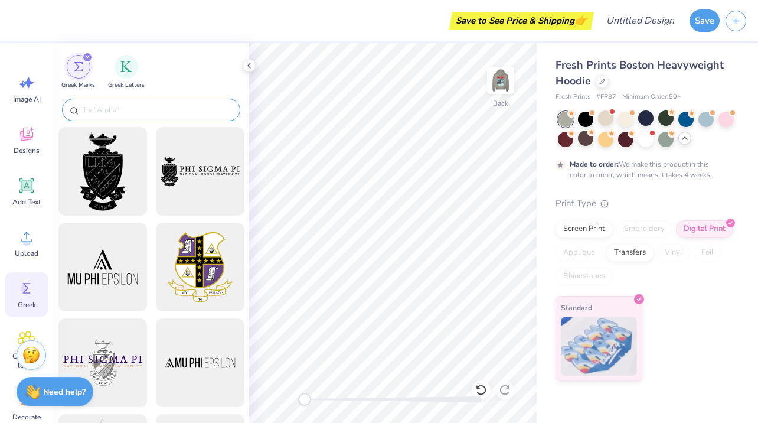
click at [113, 112] on input "text" at bounding box center [156, 110] width 151 height 12
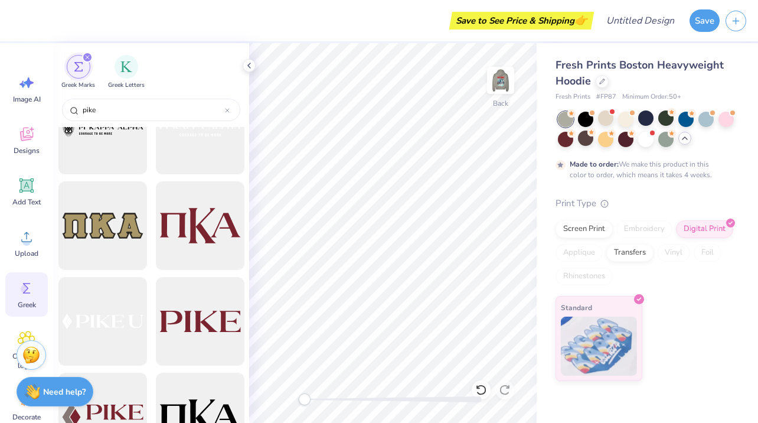
scroll to position [1205, 0]
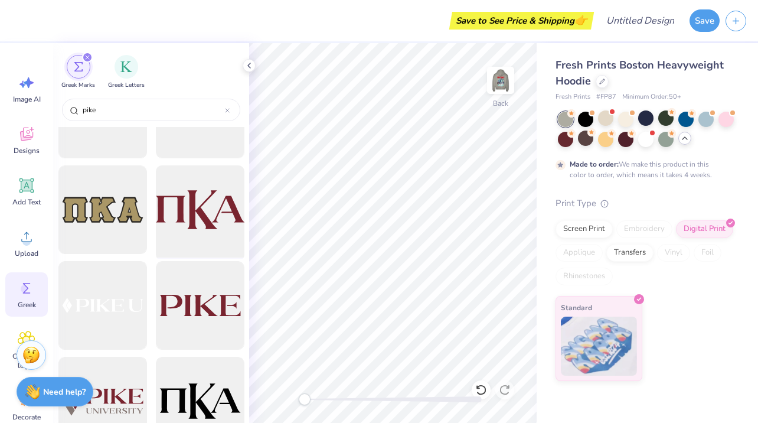
type input "pike"
click at [185, 218] on div at bounding box center [199, 209] width 97 height 97
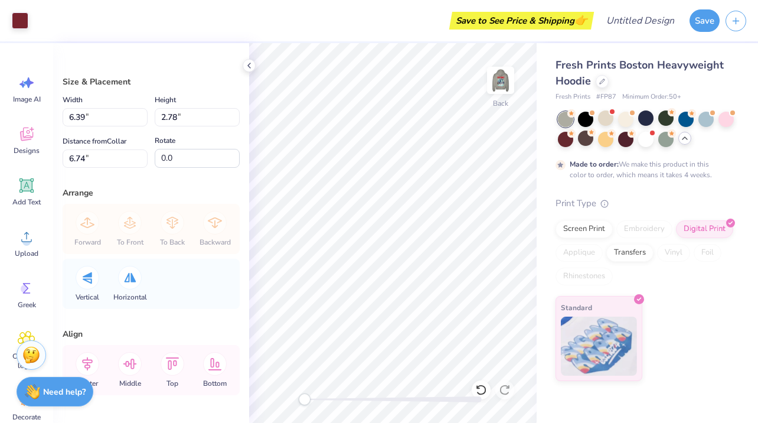
type input "6.39"
type input "2.78"
type input "6.74"
type input "5.95"
type input "2.59"
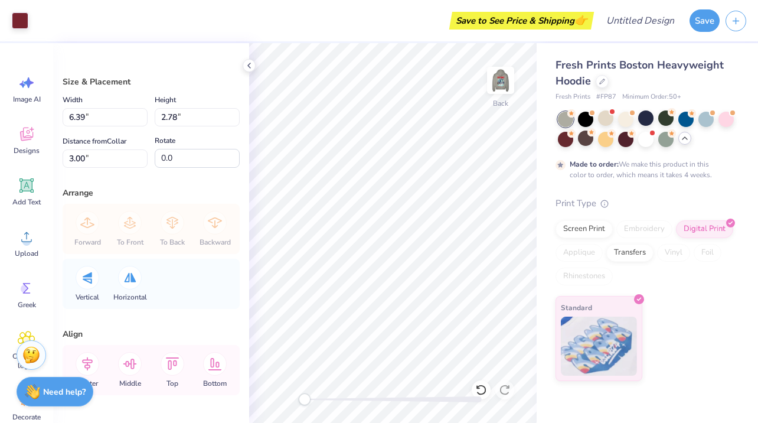
type input "5.55"
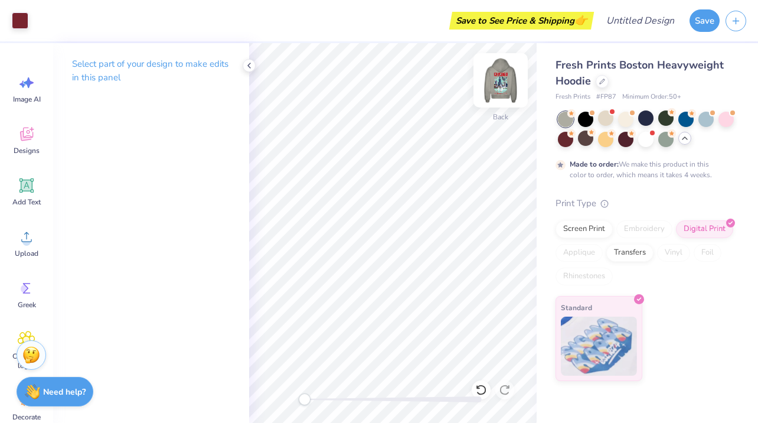
click at [497, 83] on img at bounding box center [500, 80] width 47 height 47
click at [508, 87] on img at bounding box center [500, 80] width 47 height 47
